Goal: Task Accomplishment & Management: Complete application form

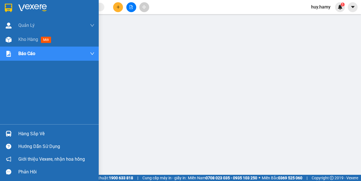
click at [34, 132] on div "Hàng sắp về" at bounding box center [56, 133] width 76 height 8
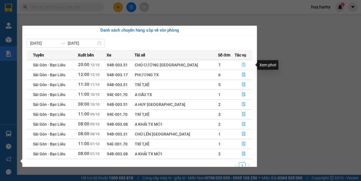
click at [243, 64] on button "button" at bounding box center [243, 64] width 17 height 9
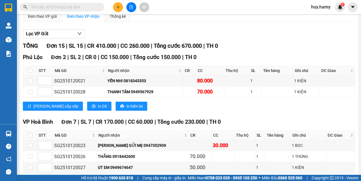
scroll to position [141, 0]
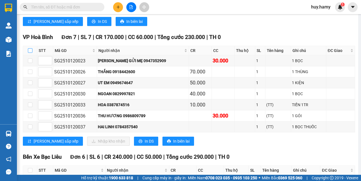
click at [32, 51] on input "checkbox" at bounding box center [30, 50] width 5 height 5
checkbox input "true"
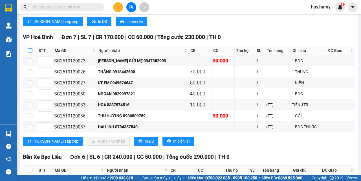
checkbox input "true"
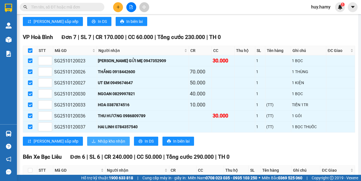
click at [98, 139] on span "Nhập kho nhận" at bounding box center [111, 141] width 27 height 6
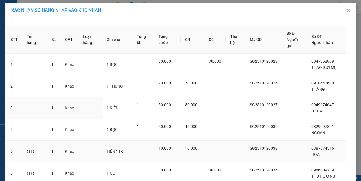
scroll to position [78, 0]
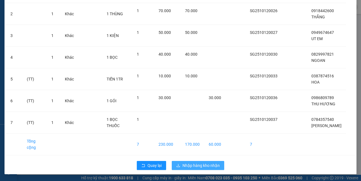
click at [197, 167] on span "Nhập hàng kho nhận" at bounding box center [201, 165] width 37 height 6
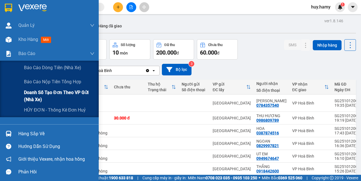
click at [49, 93] on span "Doanh số tạo đơn theo VP gửi (nhà xe)" at bounding box center [59, 96] width 71 height 14
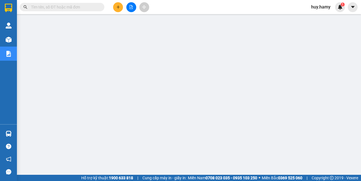
click at [67, 10] on input "text" at bounding box center [64, 7] width 67 height 6
paste input "0902637902"
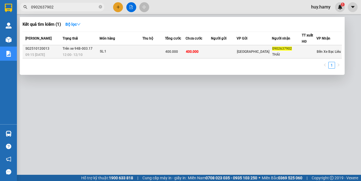
type input "0902637902"
click at [130, 54] on div "SL: 1" at bounding box center [121, 52] width 42 height 6
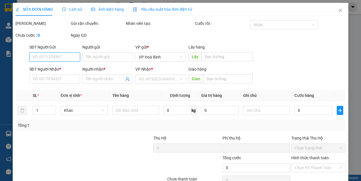
type input "0902637902"
type input "THÁI"
type input "0"
type input "400.000"
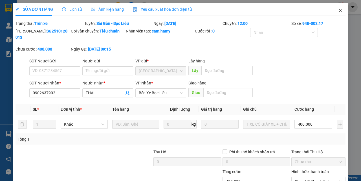
click at [339, 12] on icon "close" at bounding box center [340, 10] width 3 height 3
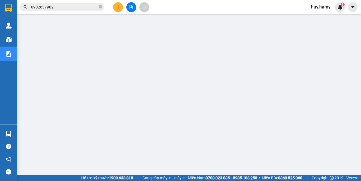
click at [60, 11] on span "0902637902" at bounding box center [62, 7] width 85 height 8
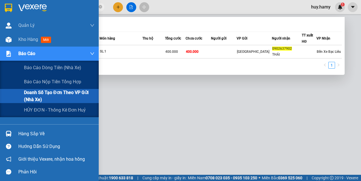
click at [53, 94] on span "Doanh số tạo đơn theo VP gửi (nhà xe)" at bounding box center [59, 96] width 71 height 14
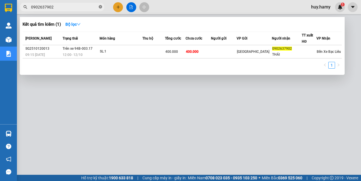
click at [100, 8] on icon "close-circle" at bounding box center [100, 6] width 3 height 3
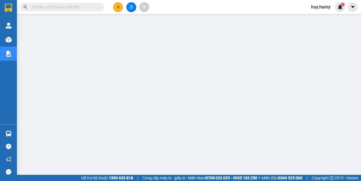
click at [76, 5] on input "text" at bounding box center [64, 7] width 67 height 6
paste input "0945664427"
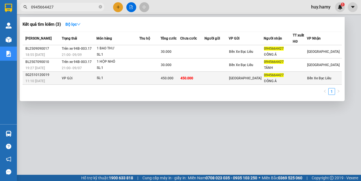
type input "0945664427"
click at [96, 78] on td "VP Gửi" at bounding box center [78, 78] width 36 height 13
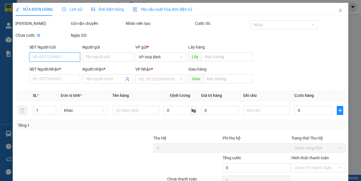
type input "0945664427"
type input "ĐÔNG Á"
type input "0"
type input "450.000"
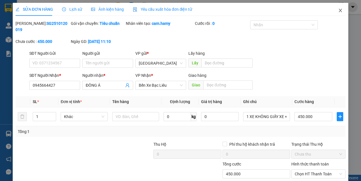
click at [338, 11] on icon "close" at bounding box center [340, 10] width 5 height 5
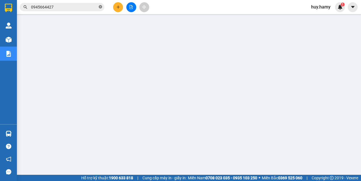
click at [100, 7] on icon "close-circle" at bounding box center [100, 6] width 3 height 3
click at [119, 6] on icon "plus" at bounding box center [118, 7] width 4 height 4
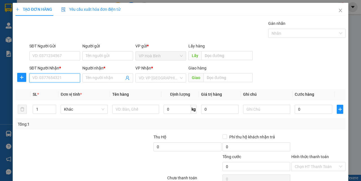
click at [48, 77] on input "SĐT Người Nhận *" at bounding box center [54, 77] width 51 height 9
type input "0388887153"
click at [96, 78] on input "Người nhận *" at bounding box center [105, 78] width 38 height 6
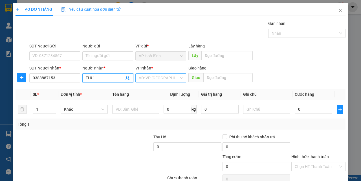
type input "THƯ"
click at [145, 79] on input "search" at bounding box center [159, 78] width 40 height 8
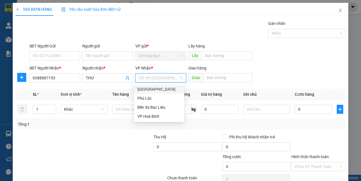
click at [147, 91] on div "[GEOGRAPHIC_DATA]" at bounding box center [158, 89] width 43 height 6
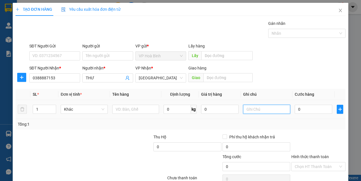
click at [254, 106] on input "text" at bounding box center [266, 109] width 47 height 9
type input "T"
click at [297, 111] on input "0" at bounding box center [314, 109] width 38 height 9
type input "5"
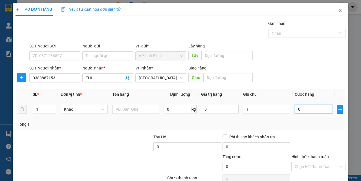
type input "5"
type input "50"
type input "500"
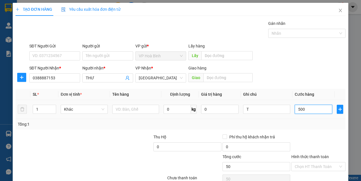
type input "500"
type input "5.000"
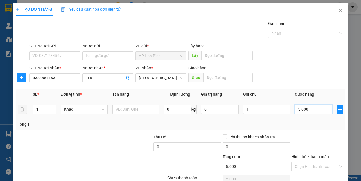
type input "50.000"
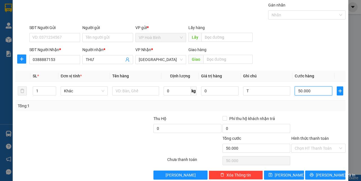
scroll to position [28, 0]
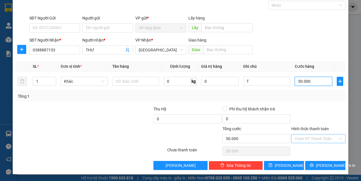
type input "50.000"
click at [305, 134] on input "Hình thức thanh toán" at bounding box center [316, 138] width 43 height 8
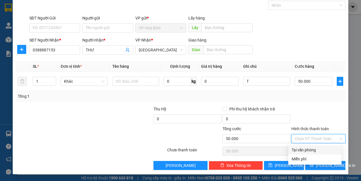
click at [304, 148] on div "Tại văn phòng" at bounding box center [315, 150] width 47 height 6
type input "0"
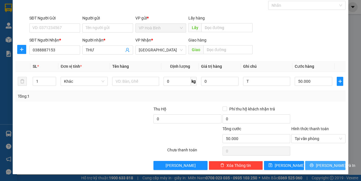
click at [314, 165] on icon "printer" at bounding box center [312, 165] width 4 height 4
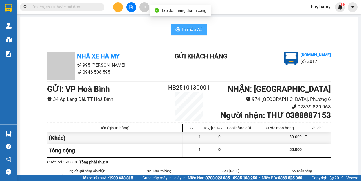
click at [176, 28] on icon "printer" at bounding box center [177, 29] width 5 height 5
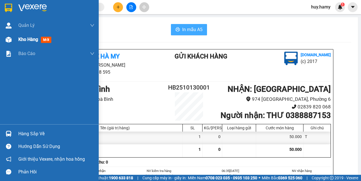
click at [24, 37] on span "Kho hàng" at bounding box center [28, 39] width 20 height 5
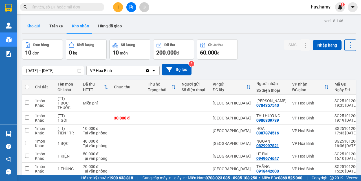
click at [40, 28] on button "Kho gửi" at bounding box center [33, 26] width 23 height 14
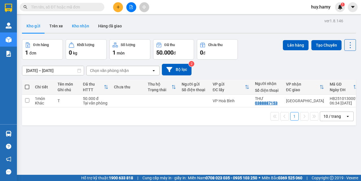
click at [85, 27] on button "Kho nhận" at bounding box center [80, 26] width 26 height 14
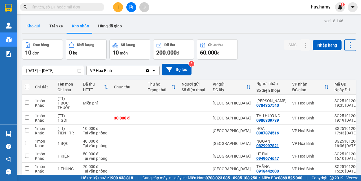
click at [36, 28] on button "Kho gửi" at bounding box center [33, 26] width 23 height 14
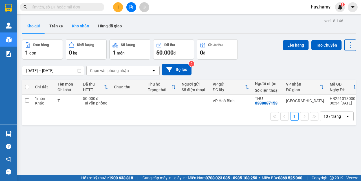
click at [85, 27] on button "Kho nhận" at bounding box center [80, 26] width 26 height 14
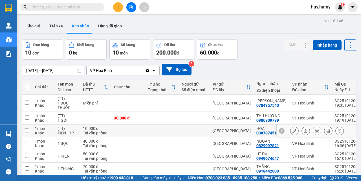
scroll to position [28, 0]
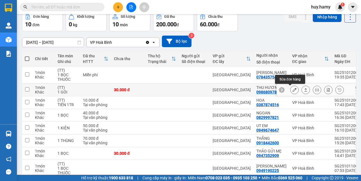
click at [293, 91] on icon at bounding box center [295, 90] width 4 height 4
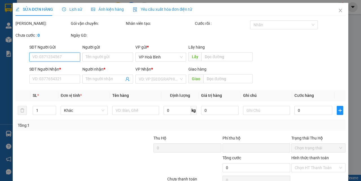
type input "0986809789"
type input "THU HƯƠNG"
type input "0"
type input "30.000"
